Goal: Navigation & Orientation: Understand site structure

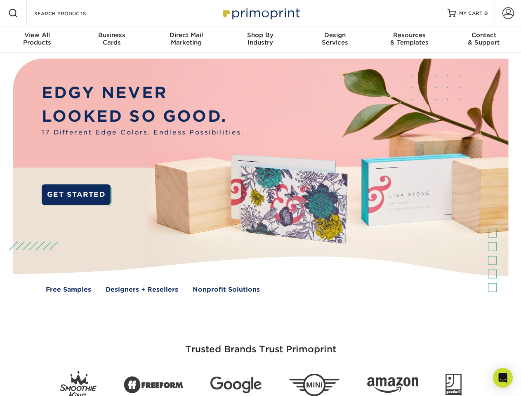
click at [260, 198] on img at bounding box center [259, 182] width 515 height 258
click at [13, 13] on span at bounding box center [13, 13] width 10 height 10
click at [507, 13] on span at bounding box center [508, 13] width 12 height 12
click at [37, 40] on div "View All Products" at bounding box center [37, 38] width 74 height 15
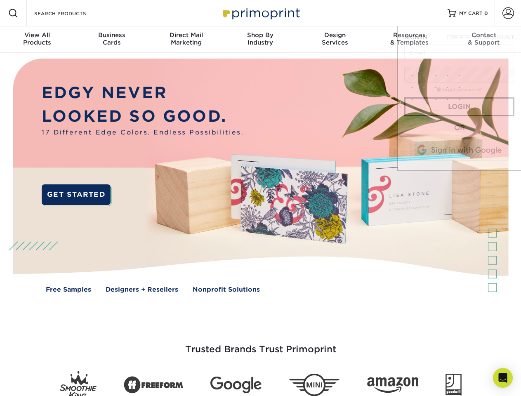
click at [111, 40] on div "Business Cards" at bounding box center [111, 38] width 74 height 15
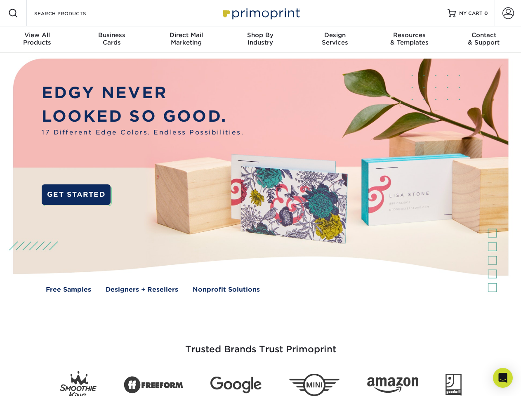
click at [186, 40] on div "Direct Mail Marketing" at bounding box center [186, 38] width 74 height 15
click at [260, 40] on div "Shop By Industry" at bounding box center [260, 38] width 74 height 15
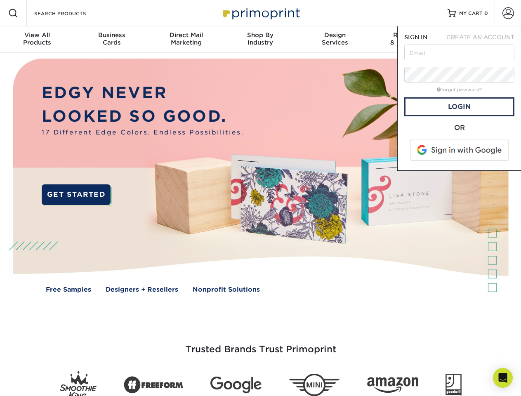
click at [335, 40] on div "Design Services" at bounding box center [335, 38] width 74 height 15
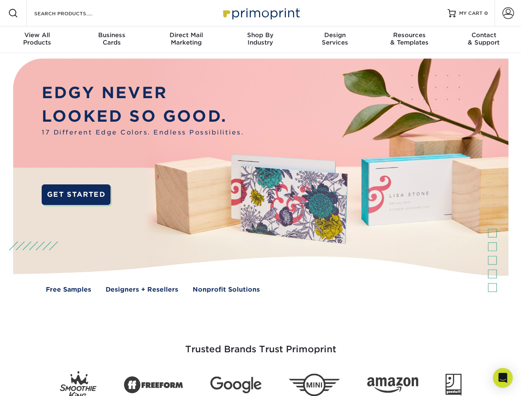
click at [409, 40] on span "SIGN IN" at bounding box center [415, 37] width 23 height 7
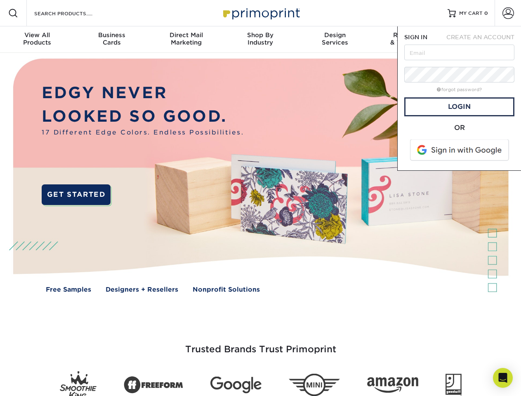
click at [484, 40] on div "Contact & Support" at bounding box center [483, 38] width 74 height 15
